Goal: Transaction & Acquisition: Purchase product/service

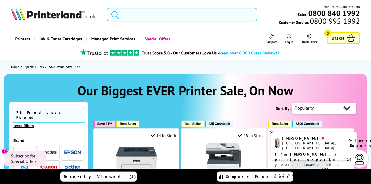
click at [171, 18] on input "search" at bounding box center [182, 15] width 150 height 14
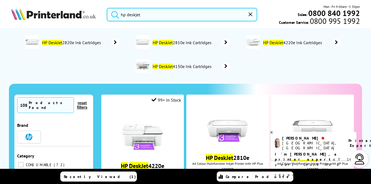
type input "hp deskjet"
click at [107, 8] on button "submit" at bounding box center [114, 14] width 14 height 12
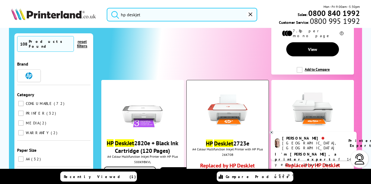
scroll to position [1140, 0]
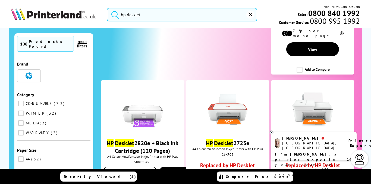
click at [367, 162] on div at bounding box center [360, 159] width 18 height 18
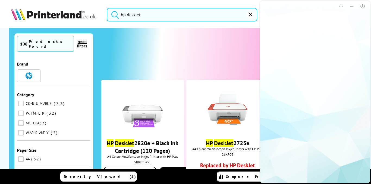
scroll to position [0, 0]
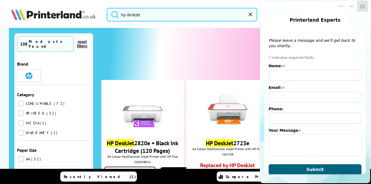
click at [365, 3] on button "Close" at bounding box center [362, 6] width 11 height 11
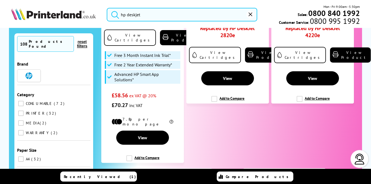
scroll to position [1415, 0]
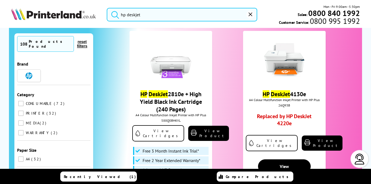
click at [21, 111] on input "PRINTER 32" at bounding box center [20, 113] width 5 height 5
checkbox input "true"
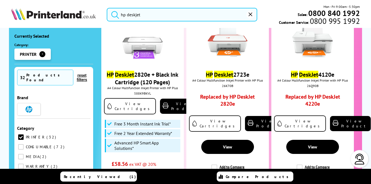
scroll to position [1183, 0]
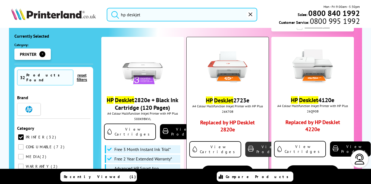
click at [245, 143] on link "View Product" at bounding box center [265, 149] width 41 height 15
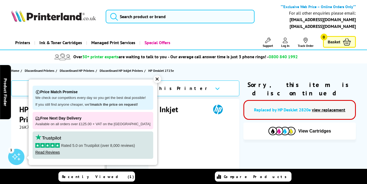
click at [153, 80] on div "✕" at bounding box center [157, 79] width 8 height 8
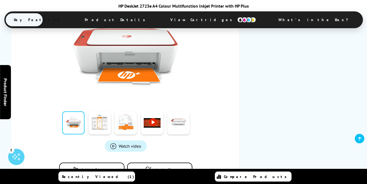
scroll to position [207, 0]
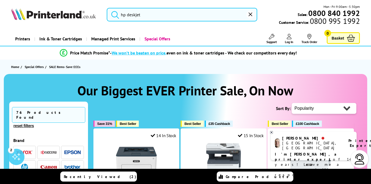
click at [229, 15] on input "hp deskjet" at bounding box center [182, 15] width 150 height 14
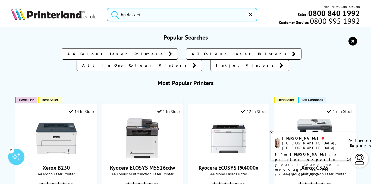
click at [107, 8] on button "submit" at bounding box center [114, 14] width 14 height 12
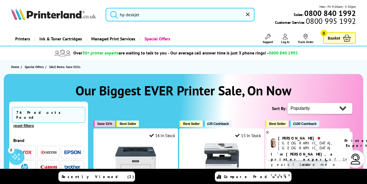
click at [121, 14] on form "hp deskjet" at bounding box center [180, 15] width 149 height 14
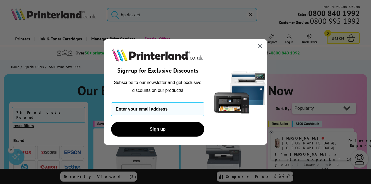
click at [258, 48] on circle "Close dialog" at bounding box center [259, 46] width 9 height 9
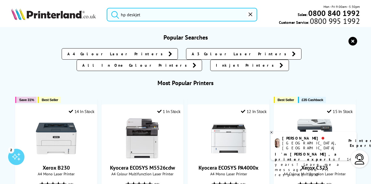
click at [138, 18] on input "hp deskjet" at bounding box center [182, 15] width 150 height 14
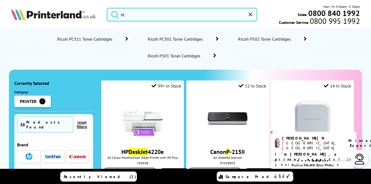
type input "t"
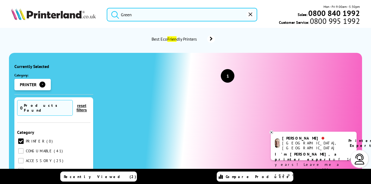
scroll to position [29, 0]
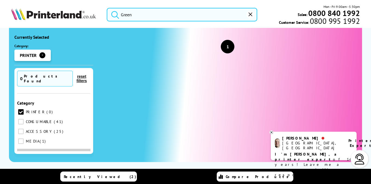
type input "Green"
click at [51, 17] on img at bounding box center [53, 14] width 85 height 12
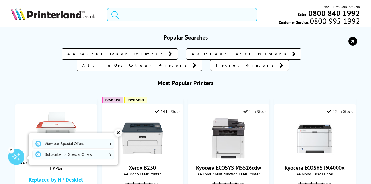
click at [151, 14] on input "search" at bounding box center [182, 15] width 150 height 14
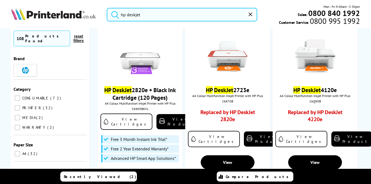
scroll to position [1135, 0]
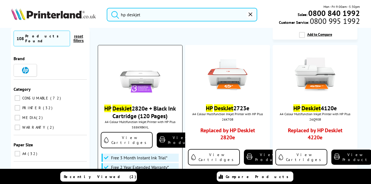
type input "hp deskjet"
click at [139, 92] on img at bounding box center [140, 75] width 41 height 41
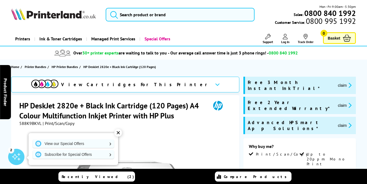
click at [118, 133] on div "✕" at bounding box center [118, 133] width 8 height 8
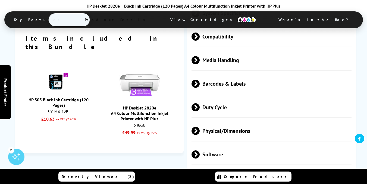
scroll to position [933, 0]
